Goal: Transaction & Acquisition: Purchase product/service

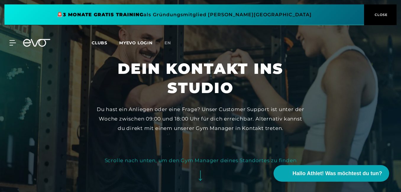
click at [99, 43] on span "Clubs" at bounding box center [100, 42] width 16 height 5
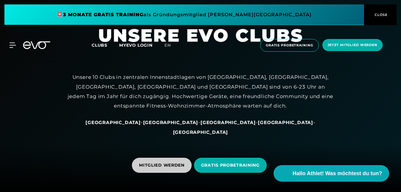
click at [168, 168] on span "MITGLIED WERDEN" at bounding box center [162, 166] width 46 height 6
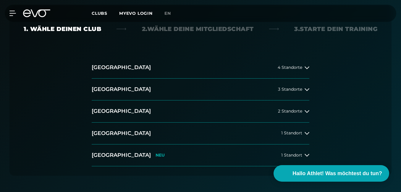
scroll to position [148, 0]
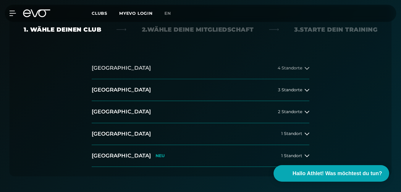
click at [105, 68] on h2 "[GEOGRAPHIC_DATA]" at bounding box center [121, 68] width 59 height 7
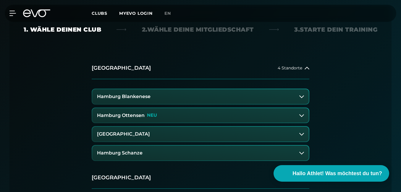
click at [122, 132] on h3 "[GEOGRAPHIC_DATA]" at bounding box center [123, 134] width 53 height 5
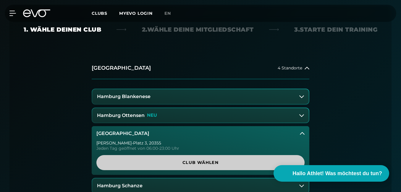
click at [160, 161] on span "Club wählen" at bounding box center [201, 163] width 194 height 6
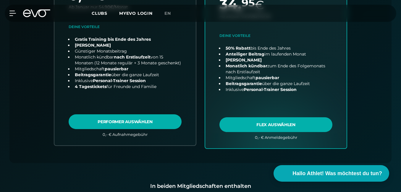
scroll to position [332, 0]
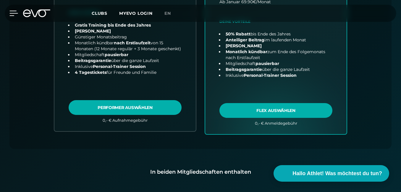
click at [14, 11] on icon at bounding box center [14, 13] width 8 height 5
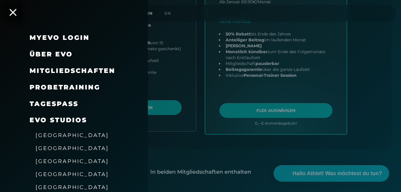
click at [49, 160] on span "[GEOGRAPHIC_DATA]" at bounding box center [72, 161] width 73 height 6
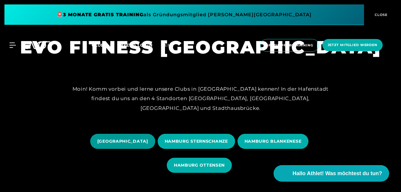
click at [126, 142] on span "[GEOGRAPHIC_DATA]" at bounding box center [122, 142] width 51 height 6
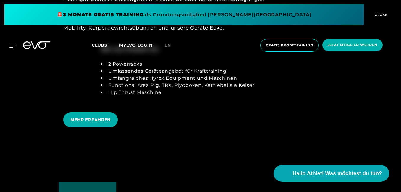
scroll to position [1125, 0]
